Goal: Obtain resource: Download file/media

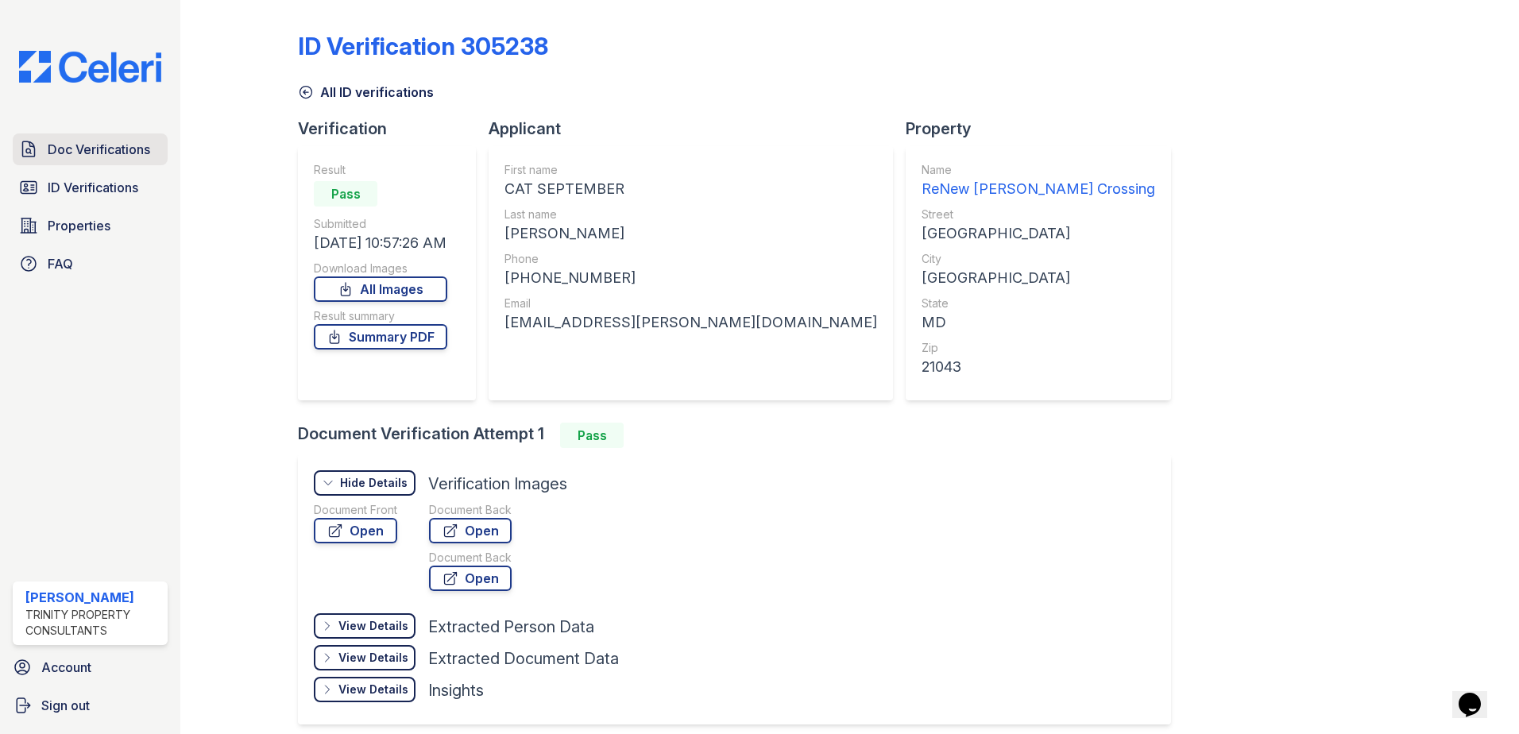
click at [79, 162] on link "Doc Verifications" at bounding box center [90, 149] width 155 height 32
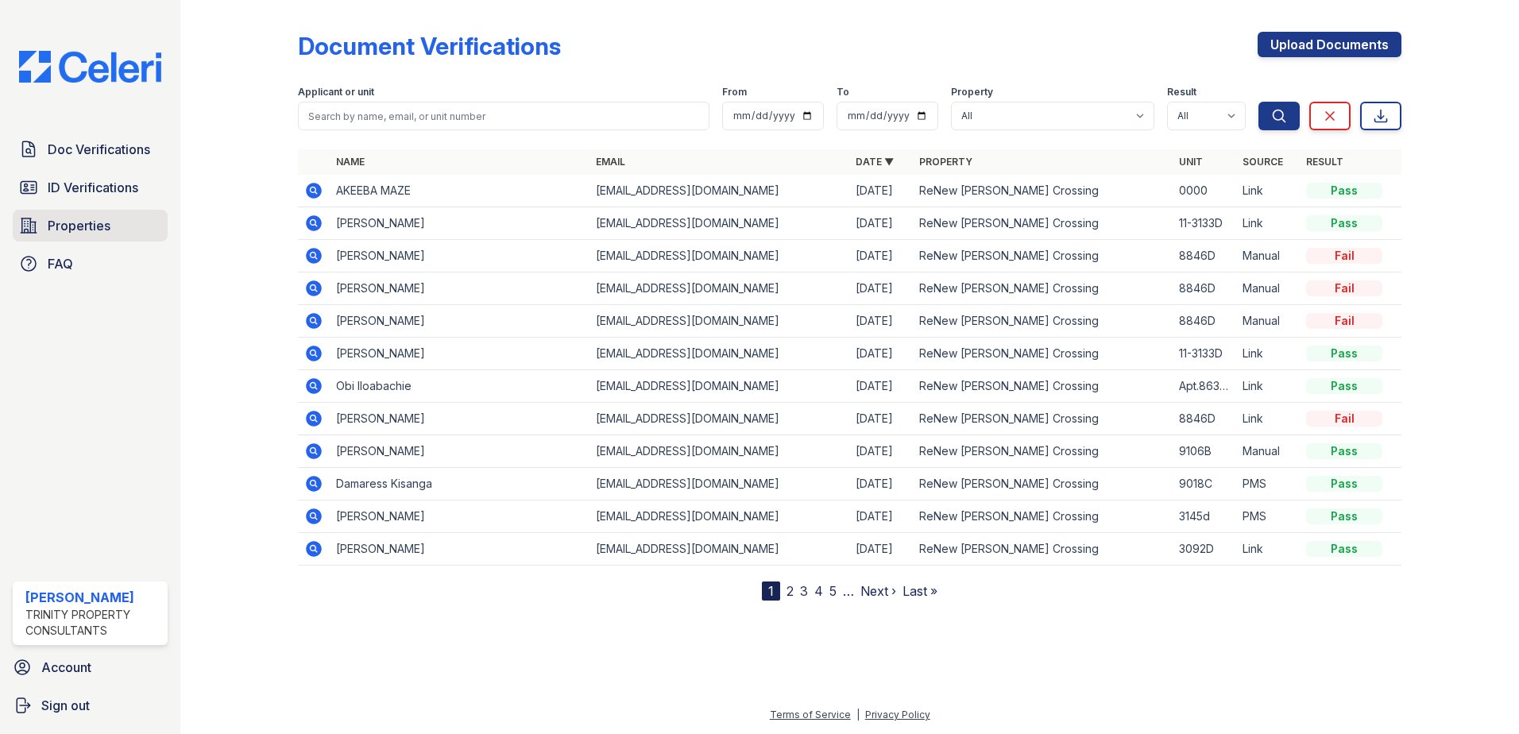
click at [85, 222] on span "Properties" at bounding box center [79, 225] width 63 height 19
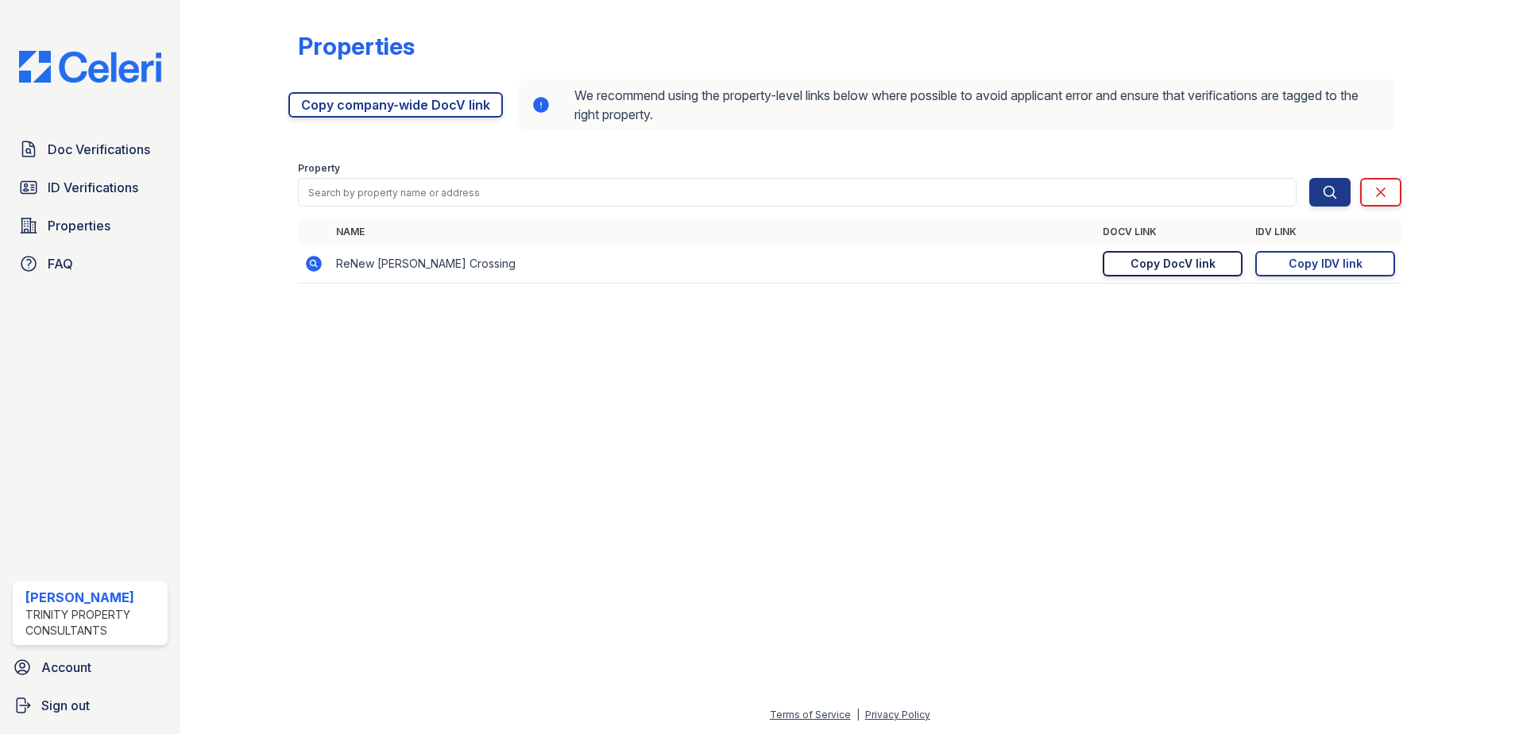
click at [1213, 268] on div "Copy DocV link" at bounding box center [1172, 264] width 85 height 16
click at [469, 102] on link "Copy company-wide DocV link" at bounding box center [395, 104] width 214 height 25
click at [405, 106] on link "Copy company-wide DocV link" at bounding box center [395, 104] width 214 height 25
click at [1300, 272] on link "Copy IDV link Copy link" at bounding box center [1325, 263] width 140 height 25
click at [1223, 265] on link "Copy DocV link Copy link" at bounding box center [1173, 263] width 140 height 25
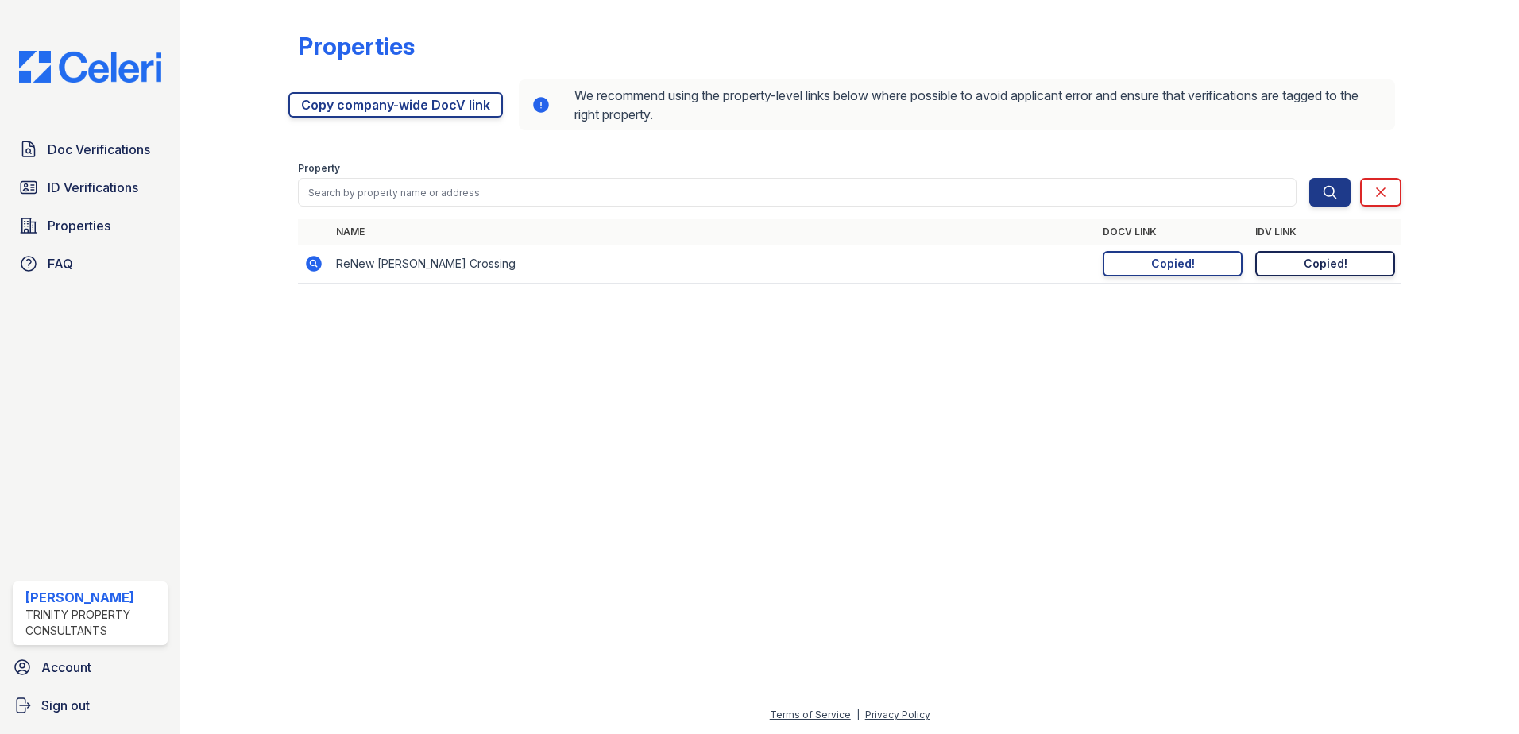
click at [1265, 265] on link "Copied!" at bounding box center [1325, 263] width 140 height 25
click at [520, 369] on div at bounding box center [850, 515] width 1288 height 381
click at [1357, 442] on div at bounding box center [850, 515] width 1288 height 381
click at [1331, 265] on div "Copy IDV link" at bounding box center [1326, 264] width 74 height 16
click at [1395, 357] on div at bounding box center [850, 515] width 1288 height 381
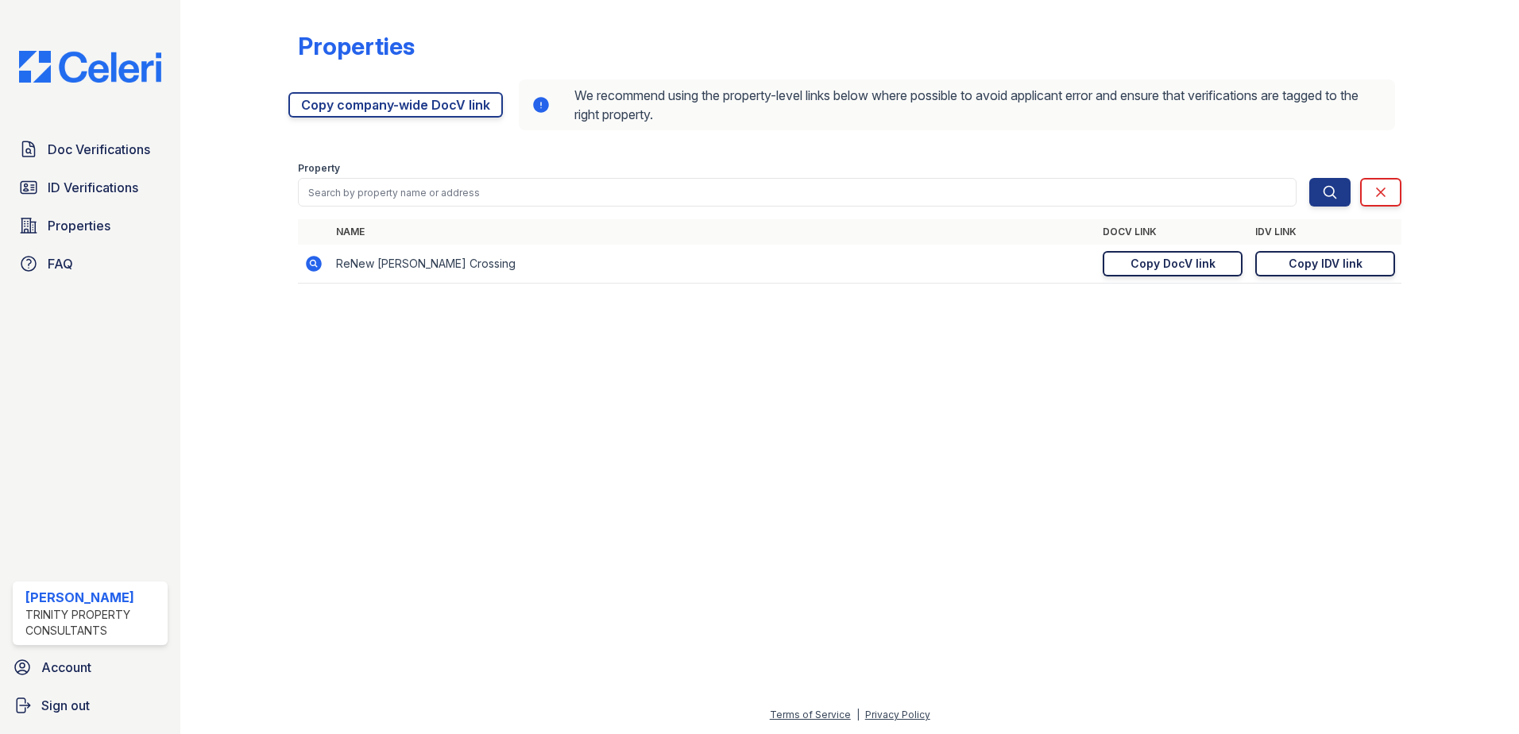
click at [1223, 272] on link "Copy DocV link Copy link" at bounding box center [1173, 263] width 140 height 25
click at [110, 149] on span "Doc Verifications" at bounding box center [99, 149] width 102 height 19
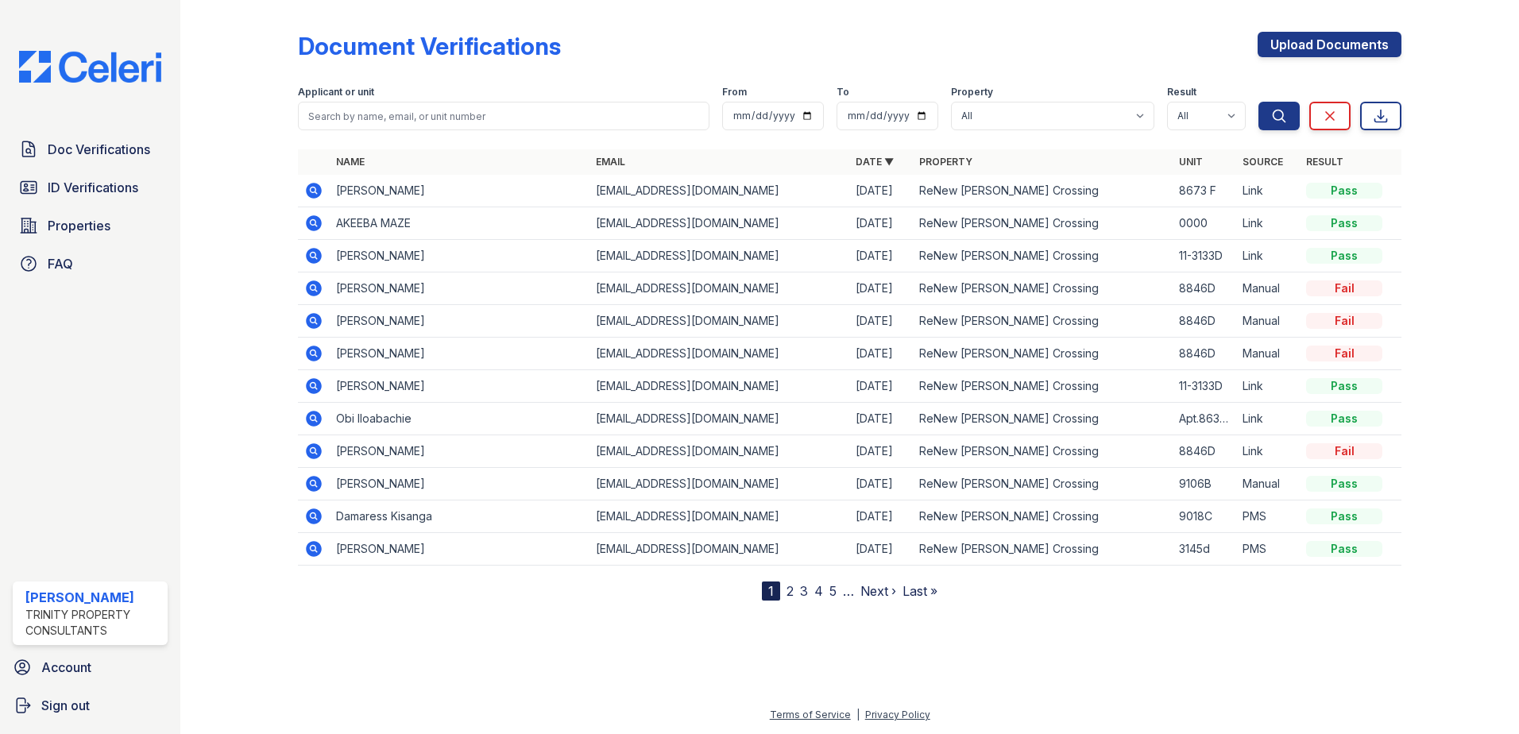
click at [307, 194] on icon at bounding box center [314, 191] width 16 height 16
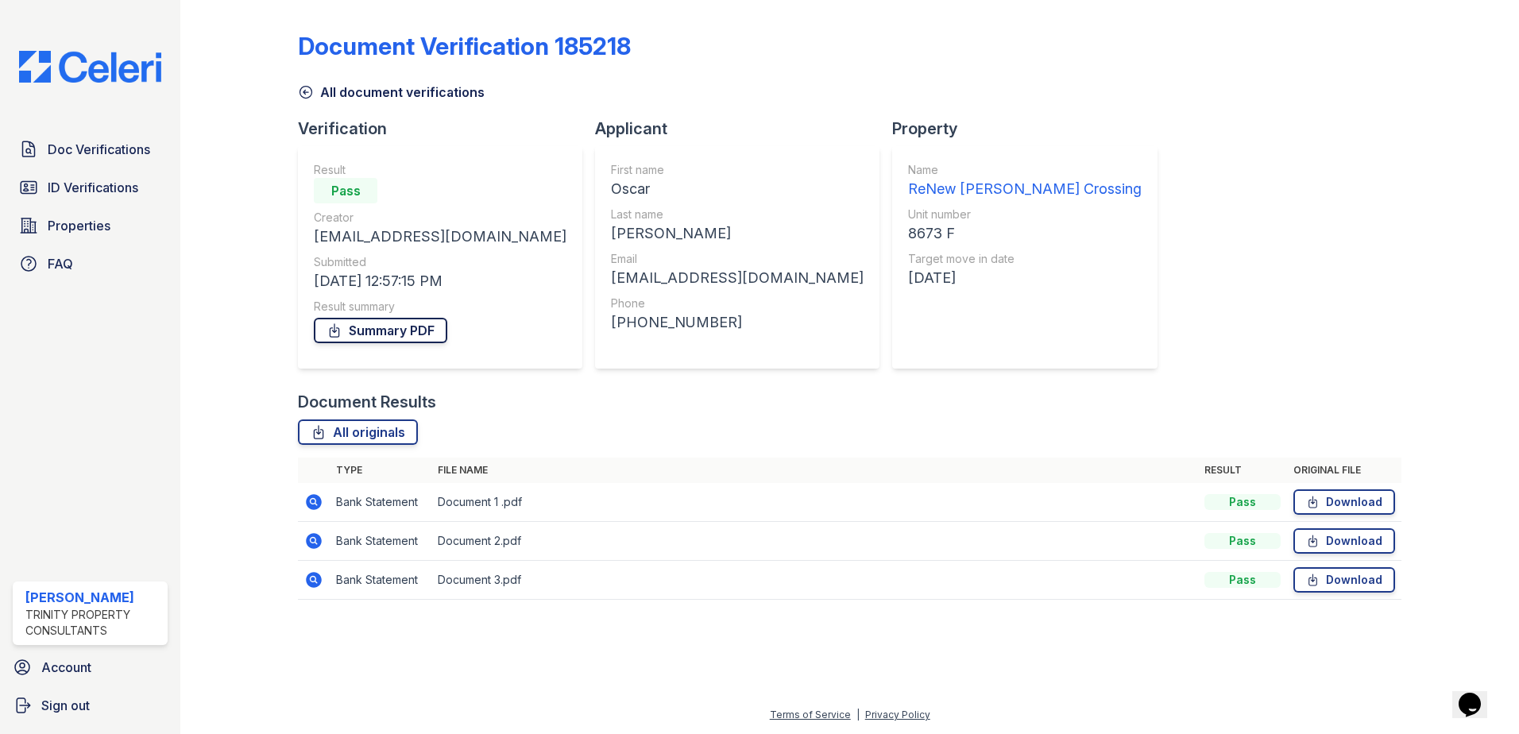
click at [351, 336] on link "Summary PDF" at bounding box center [380, 330] width 133 height 25
click at [1358, 511] on link "Download" at bounding box center [1344, 501] width 102 height 25
click at [1354, 539] on link "Download" at bounding box center [1344, 540] width 102 height 25
click at [1358, 568] on td "Download" at bounding box center [1344, 580] width 114 height 39
click at [1358, 571] on link "Download" at bounding box center [1344, 579] width 102 height 25
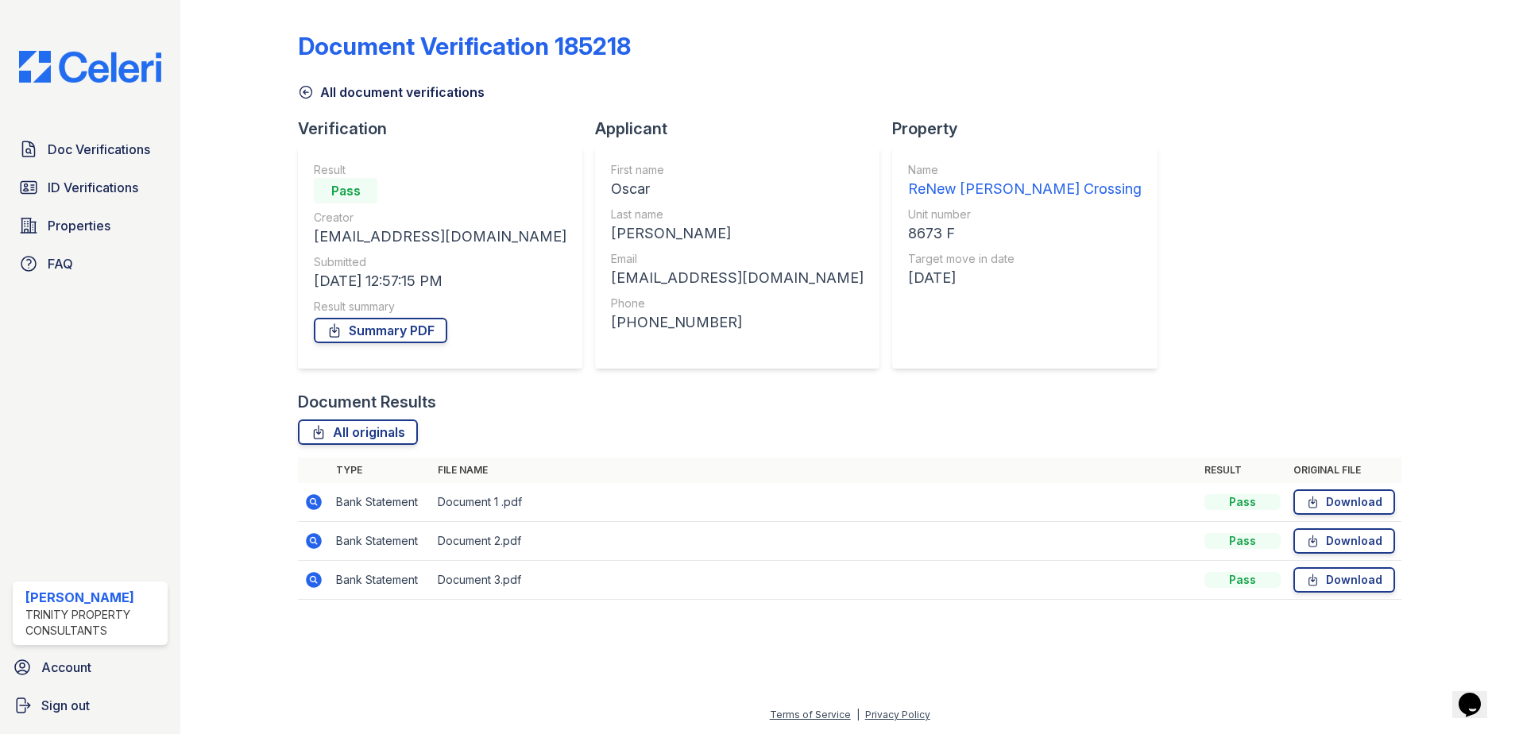
click at [311, 507] on icon at bounding box center [314, 502] width 16 height 16
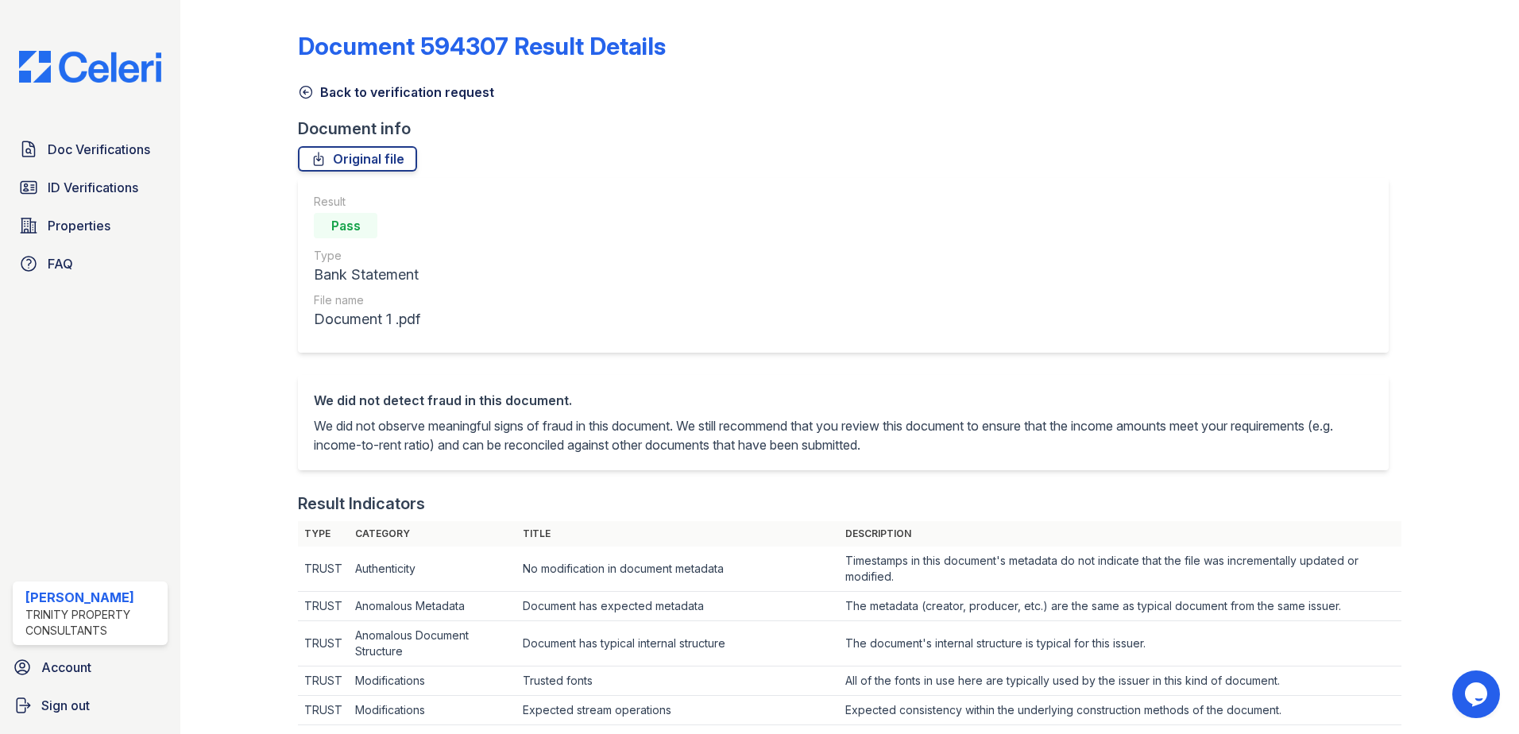
click at [326, 98] on link "Back to verification request" at bounding box center [396, 92] width 196 height 19
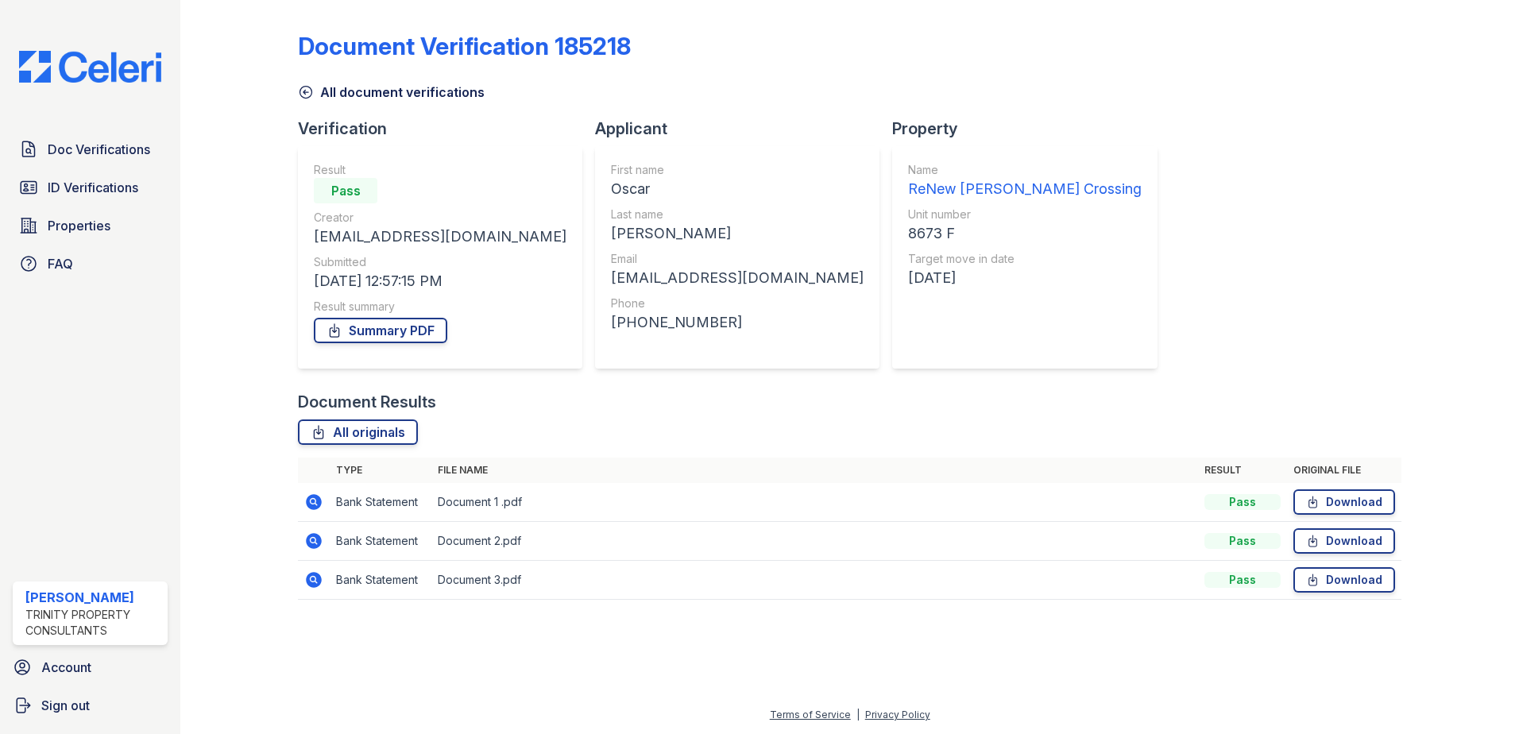
click at [315, 531] on td at bounding box center [314, 541] width 32 height 39
click at [315, 534] on icon at bounding box center [314, 541] width 16 height 16
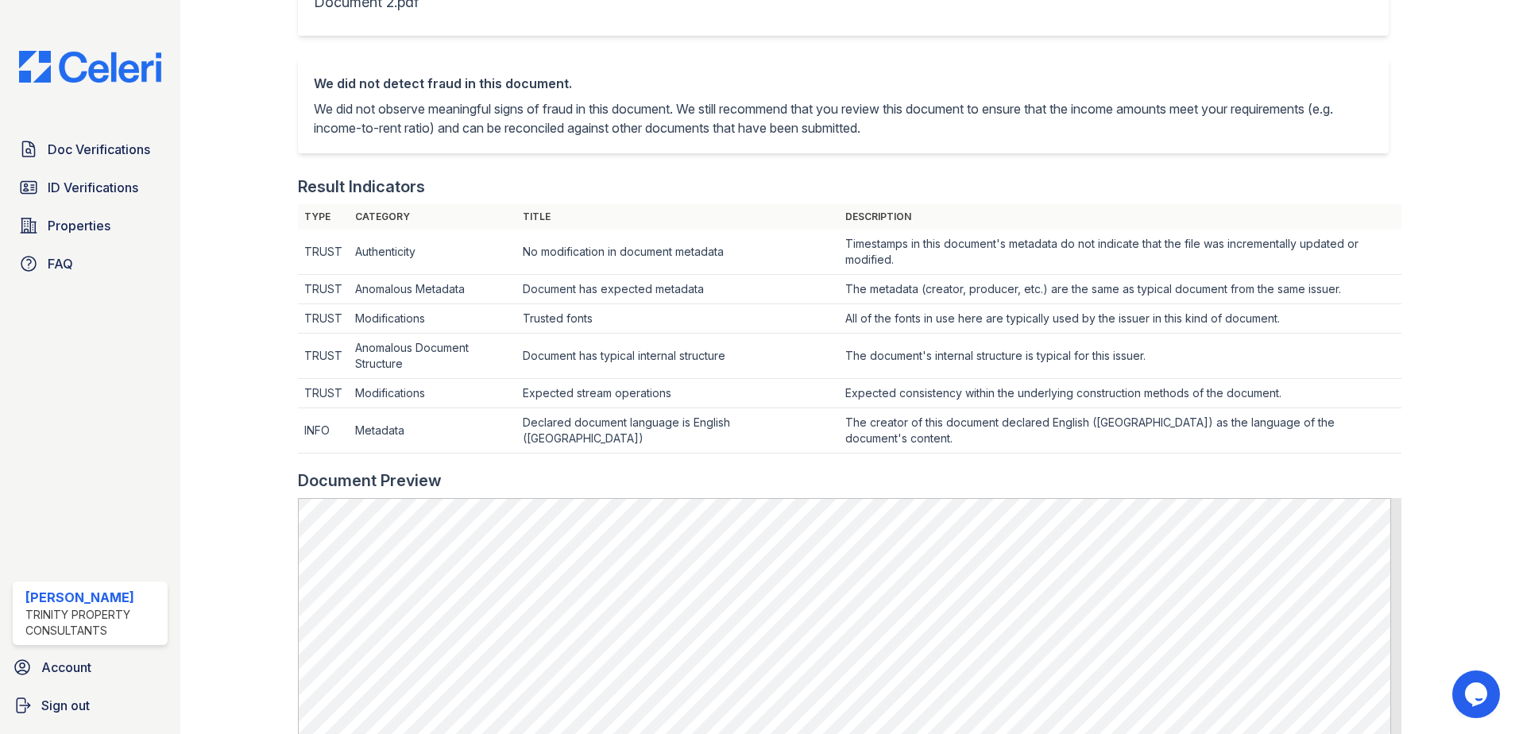
scroll to position [477, 0]
